Goal: Task Accomplishment & Management: Use online tool/utility

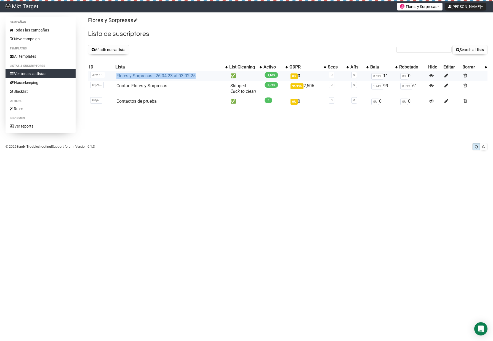
drag, startPoint x: 199, startPoint y: 76, endPoint x: 116, endPoint y: 77, distance: 83.6
click at [116, 77] on td "Flores y Sorpresas - 26 04 23 al 03 02 25" at bounding box center [171, 76] width 114 height 10
copy link "Flores y Sorpresas - 26 04 23 al 03 02 25"
click at [118, 51] on button "Añadir nueva lista" at bounding box center [108, 49] width 41 height 9
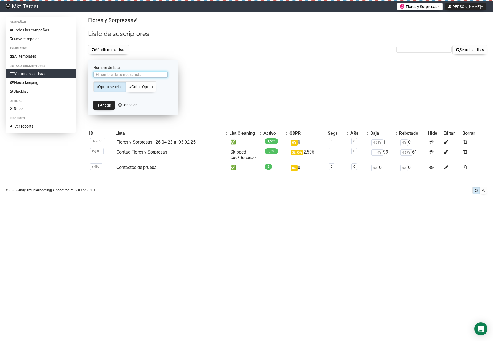
paste input "Flores y Sorpresas - 26 04 23 al 03 02 25"
drag, startPoint x: 131, startPoint y: 74, endPoint x: 188, endPoint y: 76, distance: 57.1
click at [187, 75] on div "Flores y Sorpresas Lista de suscriptores Añadir nueva lista Search all lists No…" at bounding box center [288, 97] width 400 height 160
paste input "03 02 23 al 29 09"
type input "Flores y Sorpresas - 03 02 23 al 29 09 25"
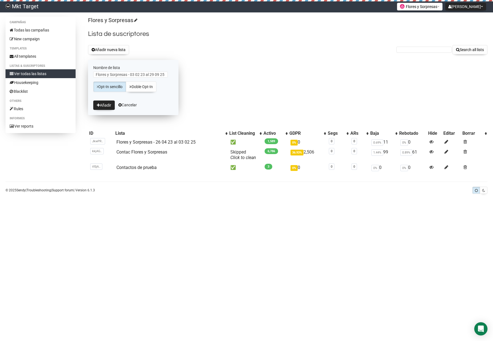
click at [177, 87] on form "Nombre de lista Flores y Sorpresas - 03 02 23 al 29 09 25 Opt-In sencillo Doble…" at bounding box center [133, 87] width 91 height 55
click at [102, 107] on button "Añadir" at bounding box center [104, 104] width 22 height 9
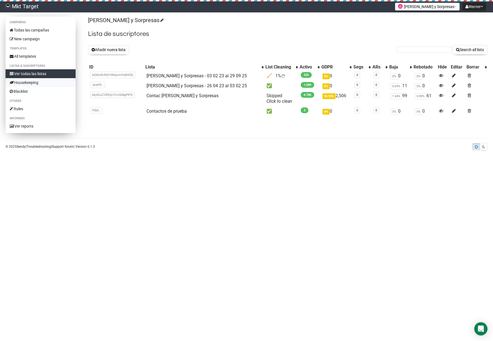
click at [36, 82] on link "Housekeeping" at bounding box center [41, 82] width 70 height 9
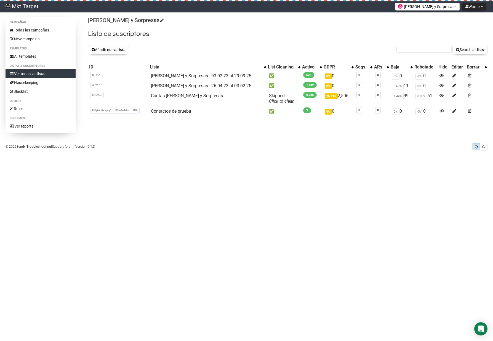
click at [212, 52] on div "Añadir nueva lista Search all lists" at bounding box center [288, 49] width 400 height 9
drag, startPoint x: 195, startPoint y: 45, endPoint x: 255, endPoint y: 123, distance: 98.6
click at [254, 123] on div "Campañas Todas las campañas New campaign Templates All templates Listas & Suscr…" at bounding box center [247, 75] width 482 height 116
click at [264, 126] on div "Campañas Todas las campañas New campaign Templates All templates Listas & Suscr…" at bounding box center [247, 75] width 482 height 116
click at [33, 57] on link "All templates" at bounding box center [41, 56] width 70 height 9
